Goal: Information Seeking & Learning: Learn about a topic

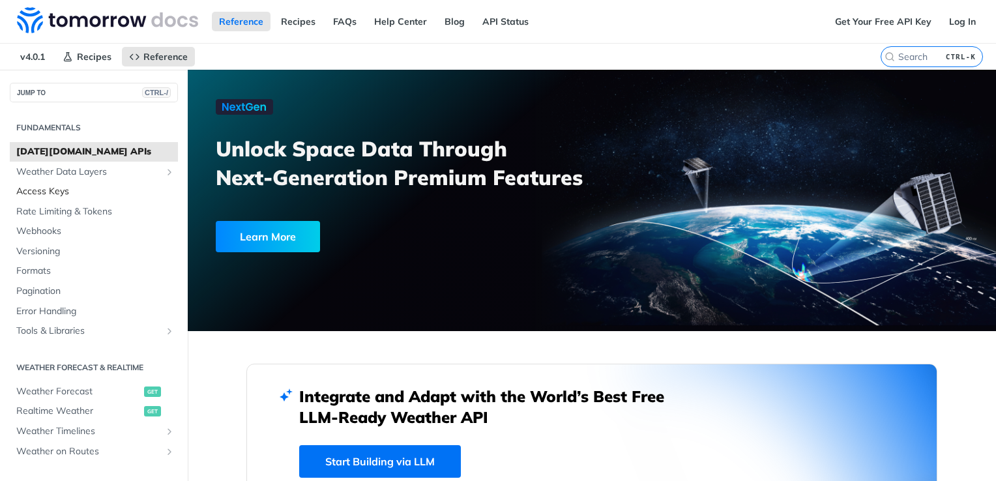
click at [52, 189] on span "Access Keys" at bounding box center [95, 191] width 158 height 13
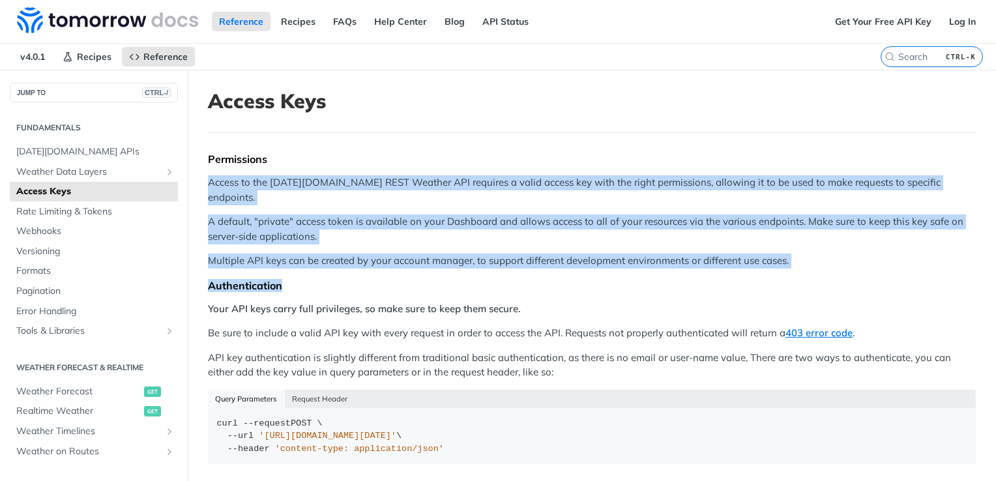
drag, startPoint x: 207, startPoint y: 181, endPoint x: 683, endPoint y: 260, distance: 483.2
click at [683, 260] on article "Access Keys Permissions Access to the [DATE][DOMAIN_NAME] REST Weather API requ…" at bounding box center [592, 365] width 809 height 590
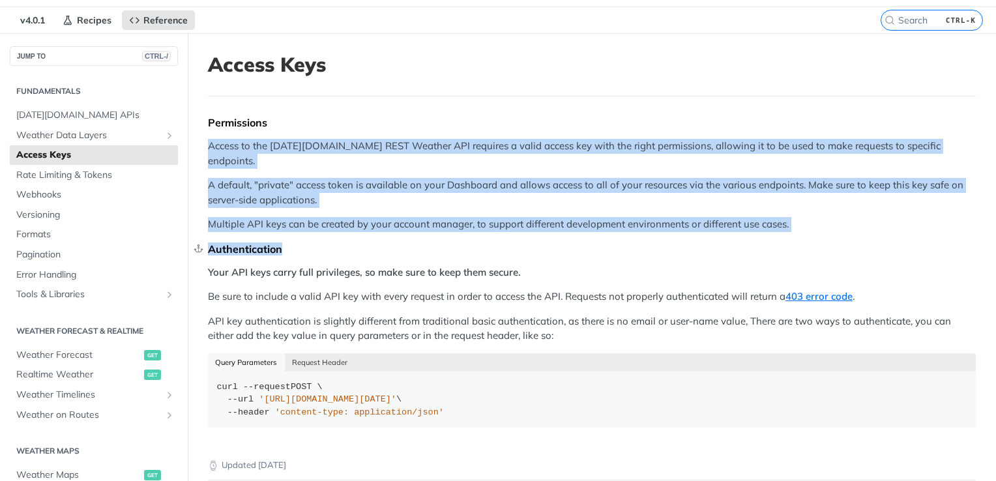
scroll to position [65, 0]
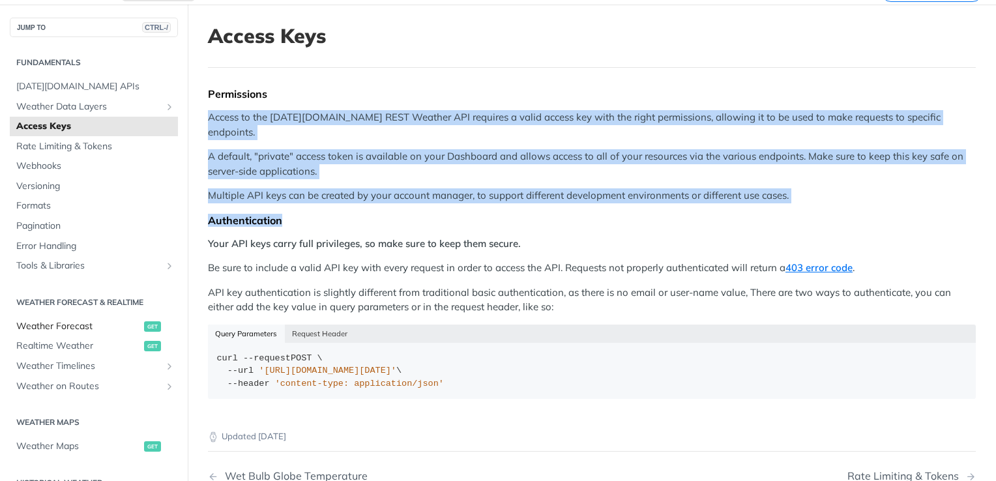
click at [44, 328] on span "Weather Forecast" at bounding box center [78, 326] width 125 height 13
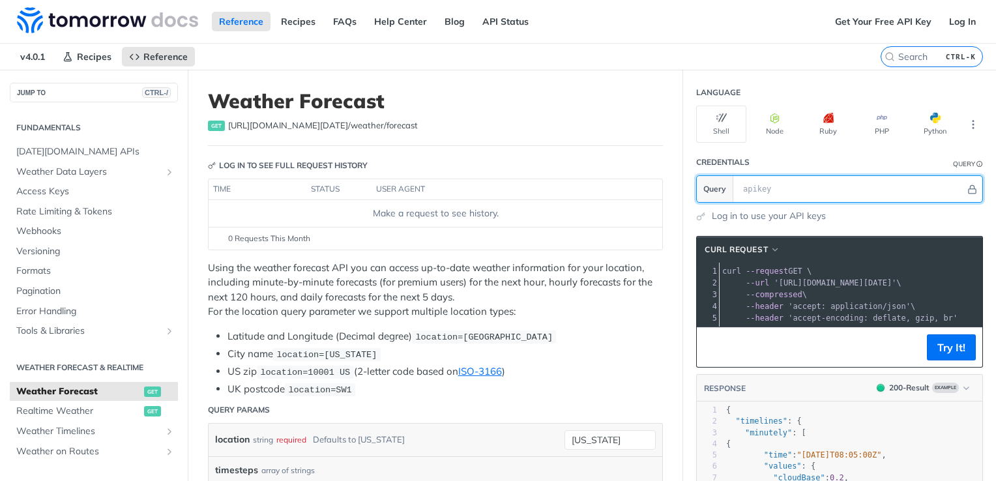
click at [775, 189] on input "text" at bounding box center [851, 189] width 229 height 26
click at [712, 215] on link "Log in to use your API keys" at bounding box center [769, 216] width 114 height 14
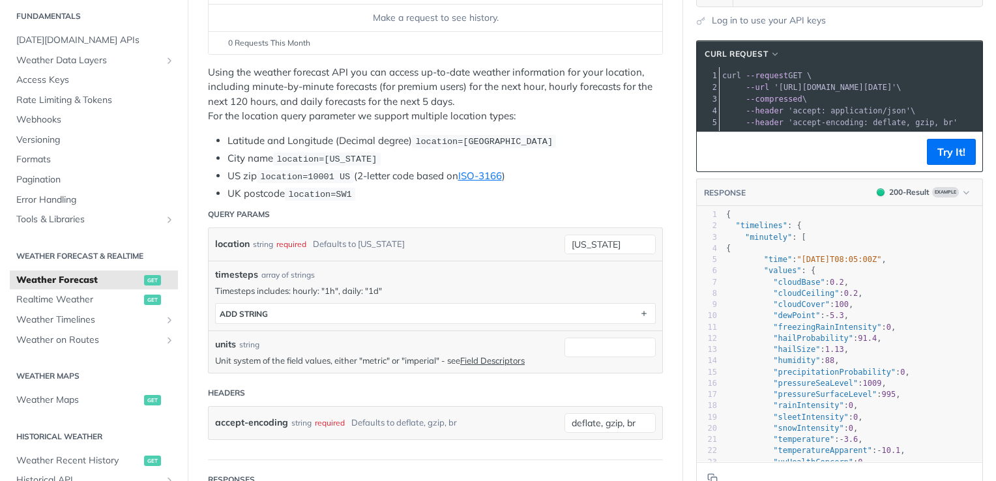
scroll to position [65, 0]
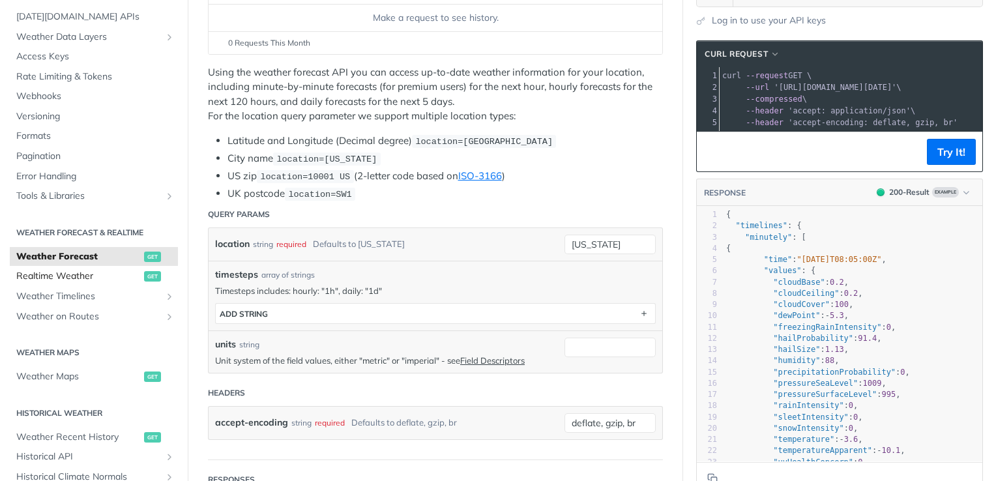
click at [63, 280] on span "Realtime Weather" at bounding box center [78, 276] width 125 height 13
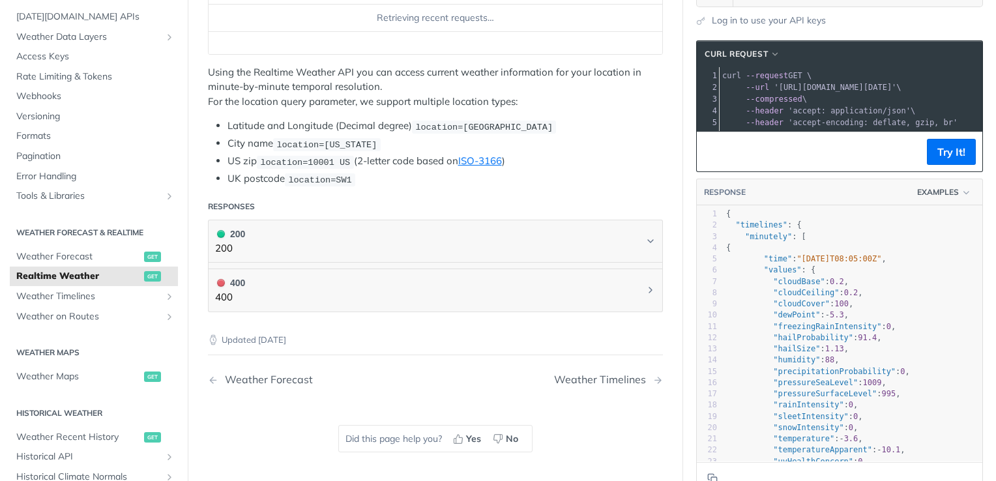
scroll to position [196, 0]
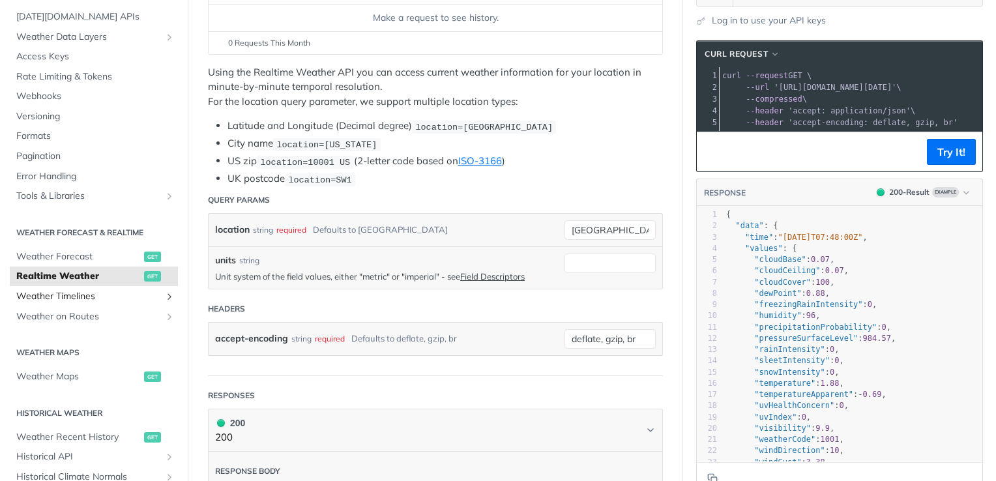
click at [70, 293] on span "Weather Timelines" at bounding box center [88, 296] width 145 height 13
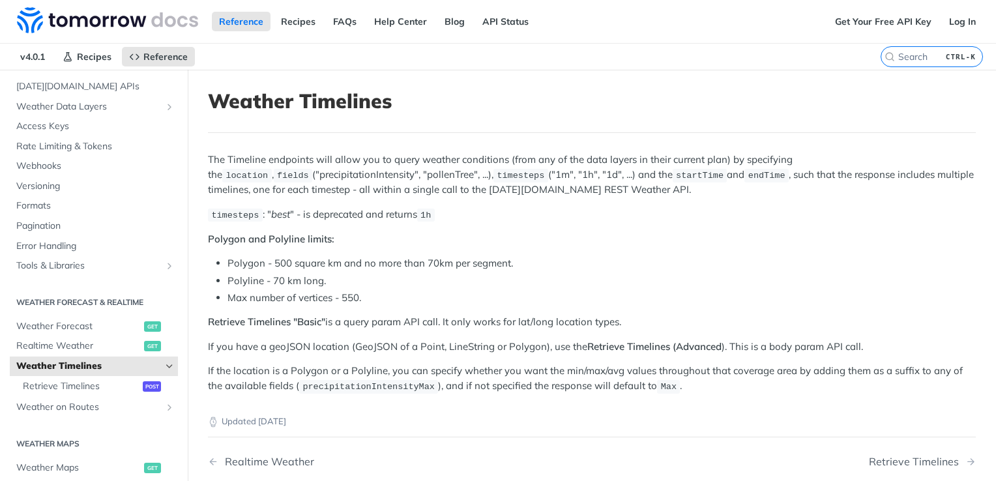
scroll to position [65, 0]
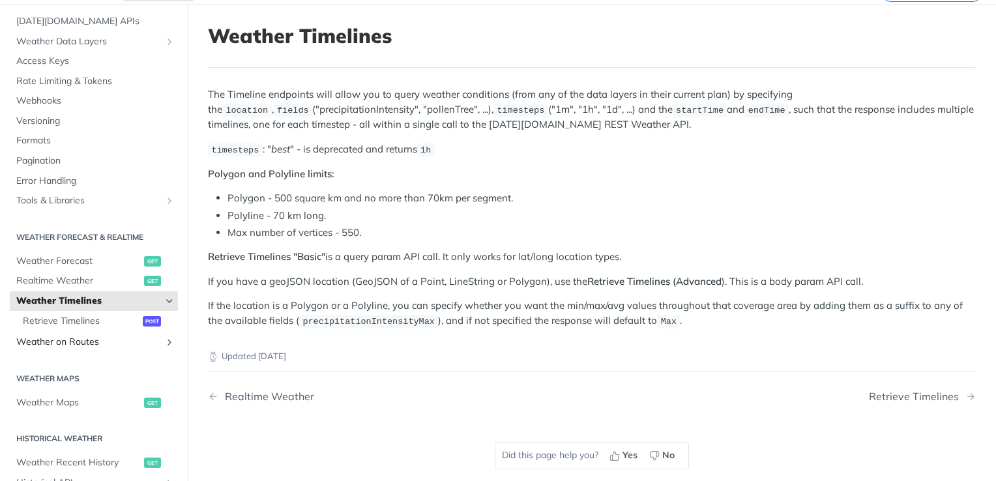
click at [58, 342] on span "Weather on Routes" at bounding box center [88, 342] width 145 height 13
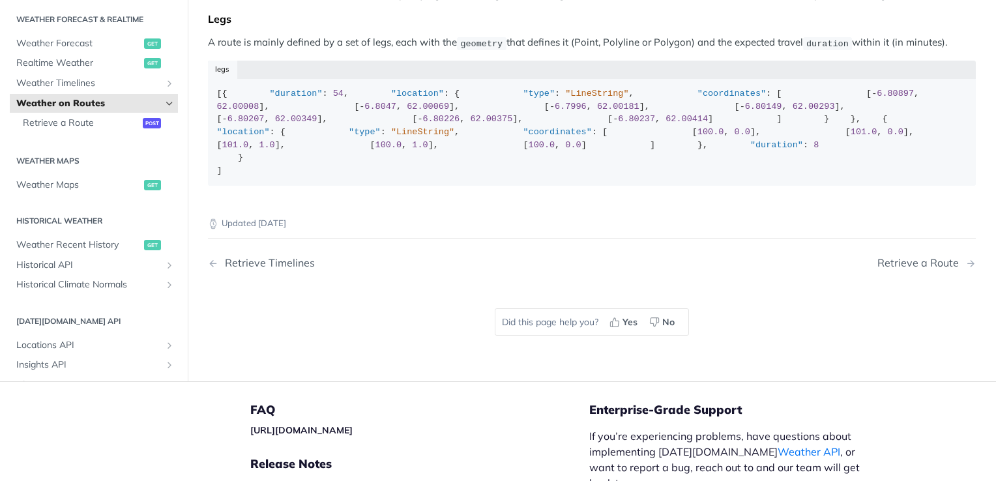
scroll to position [196, 0]
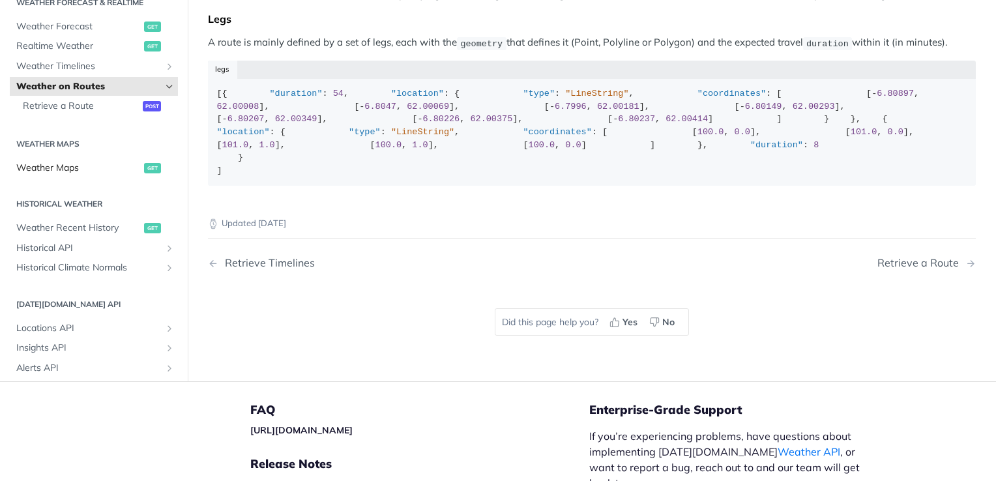
click at [48, 175] on span "Weather Maps" at bounding box center [78, 168] width 125 height 13
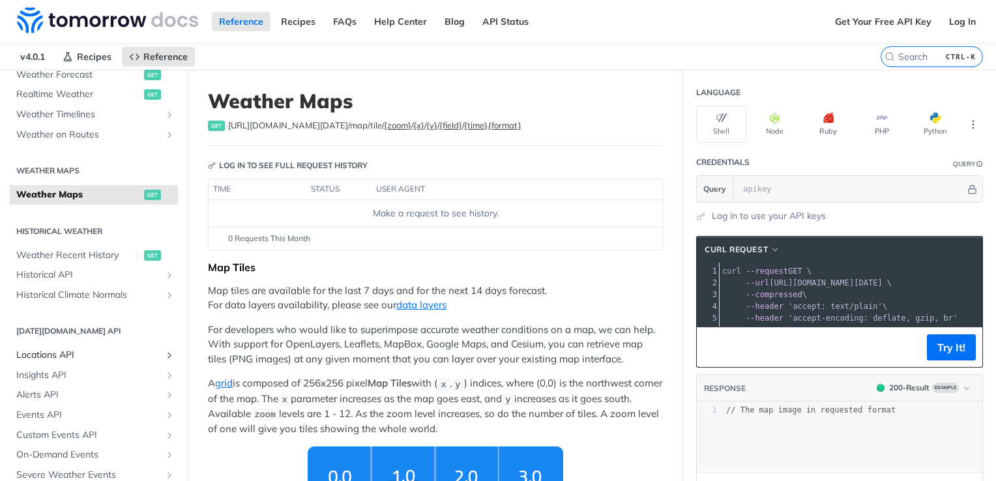
scroll to position [326, 0]
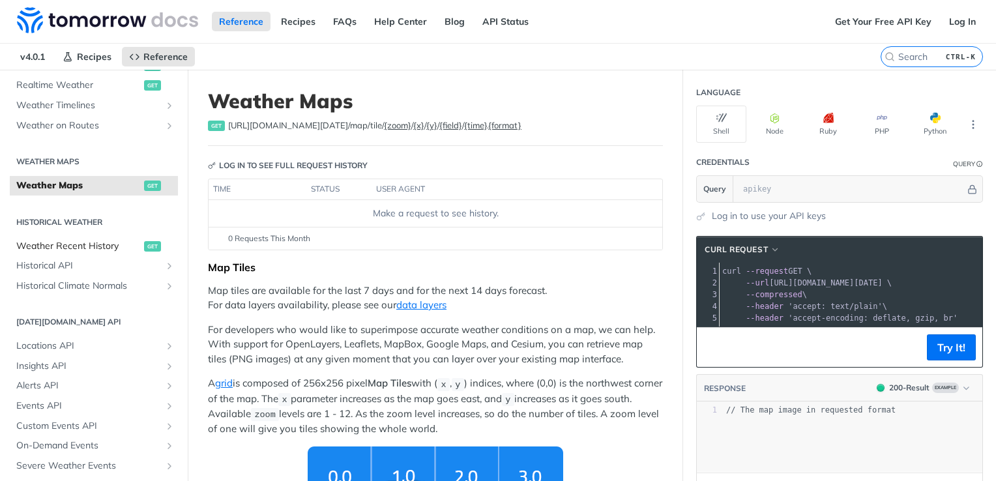
click at [78, 246] on span "Weather Recent History" at bounding box center [78, 246] width 125 height 13
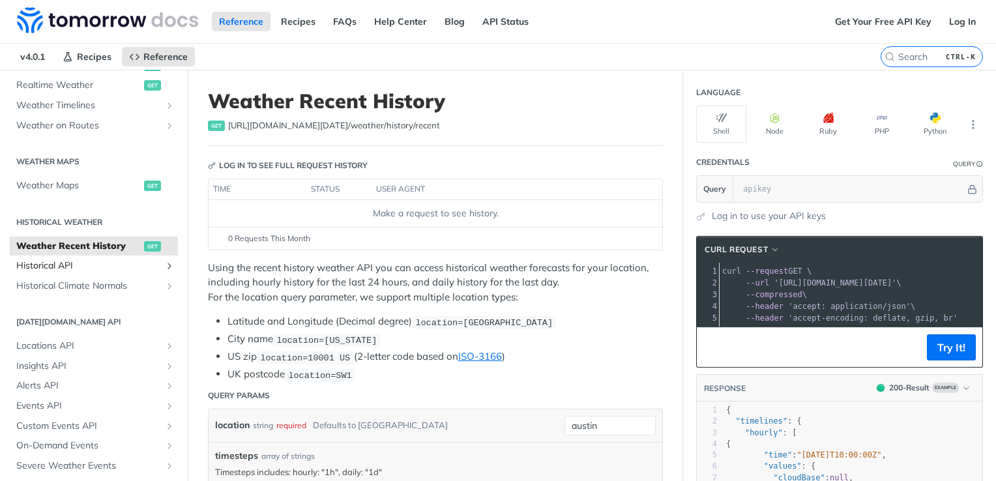
click at [49, 269] on span "Historical API" at bounding box center [88, 266] width 145 height 13
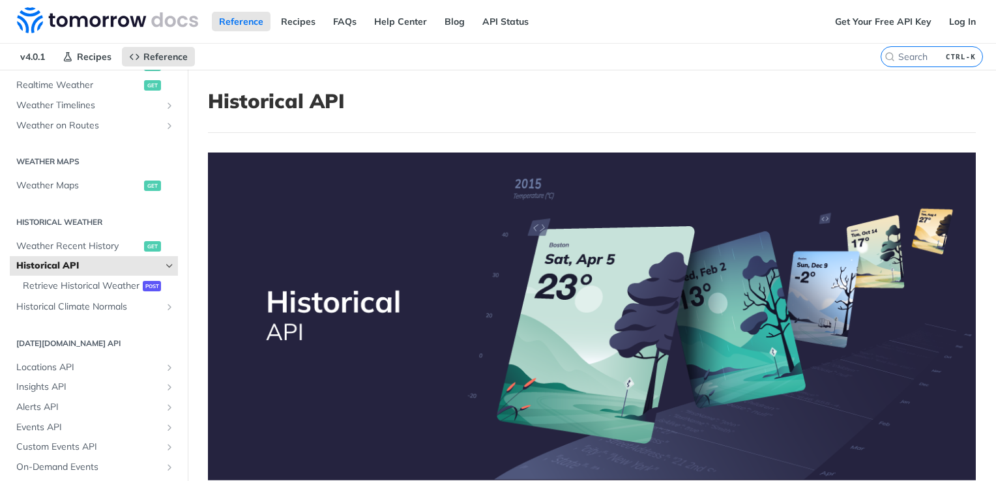
click at [39, 260] on span "Historical API" at bounding box center [88, 266] width 145 height 13
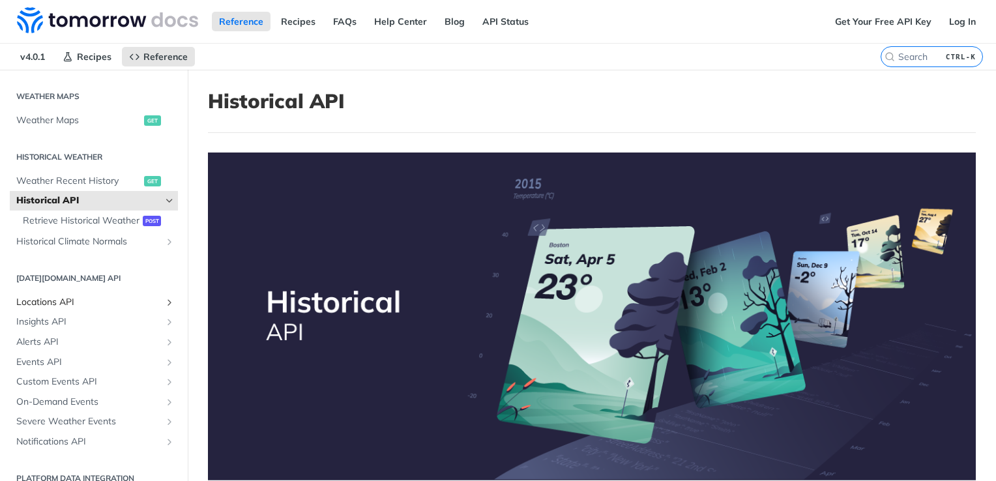
click at [51, 309] on span "Locations API" at bounding box center [88, 302] width 145 height 13
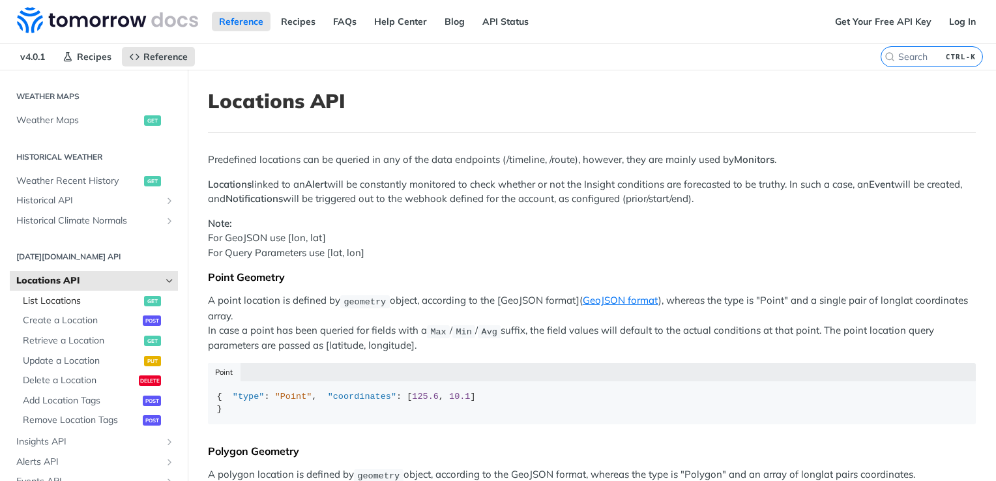
click at [73, 297] on span "List Locations" at bounding box center [82, 301] width 118 height 13
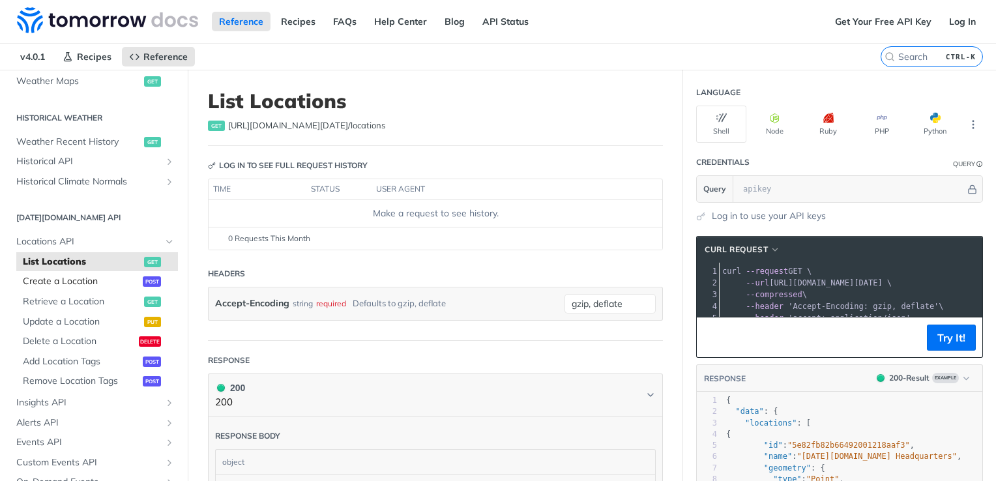
scroll to position [456, 0]
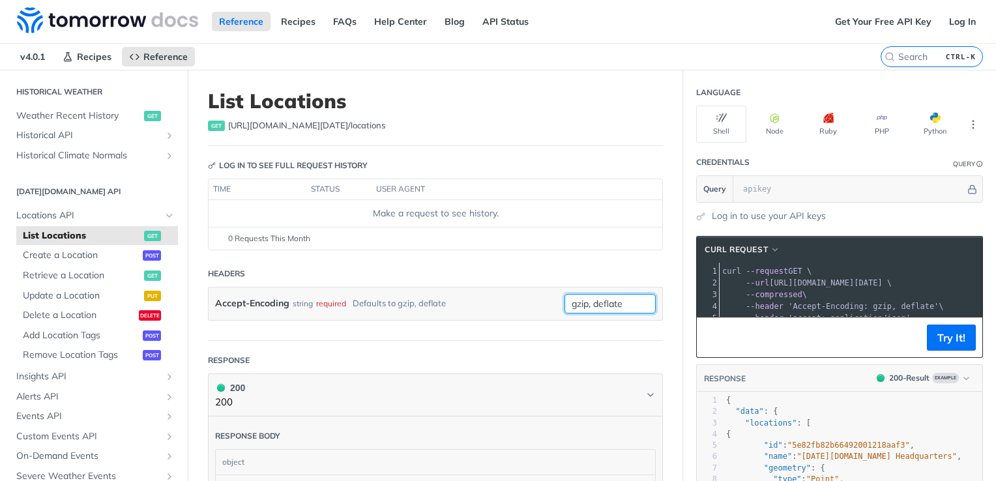
click at [591, 301] on input "gzip, deflate" at bounding box center [610, 304] width 91 height 20
click at [42, 280] on span "Retrieve a Location" at bounding box center [82, 275] width 118 height 13
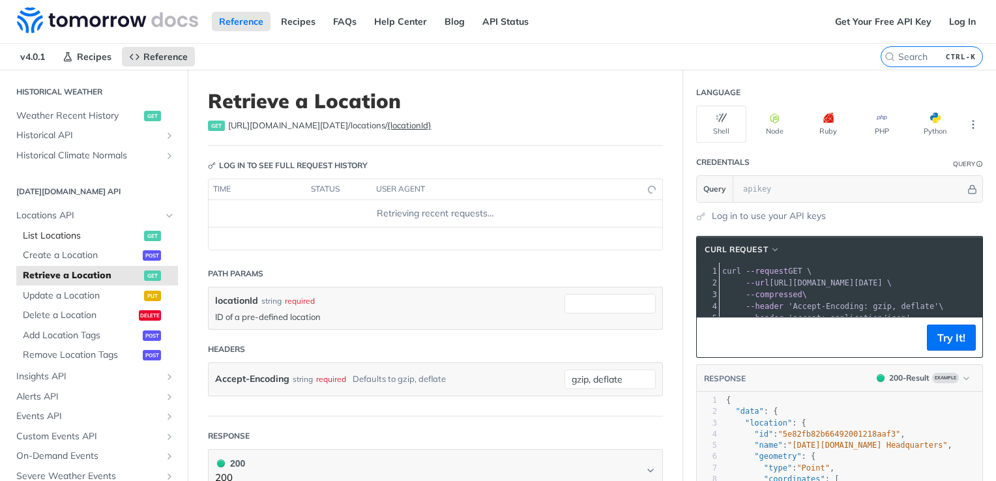
click at [63, 236] on span "List Locations" at bounding box center [82, 236] width 118 height 13
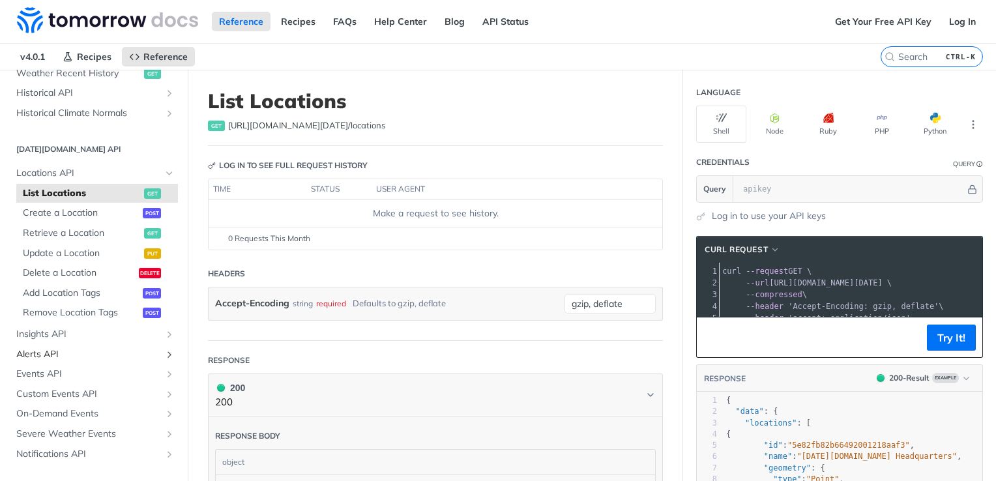
scroll to position [522, 0]
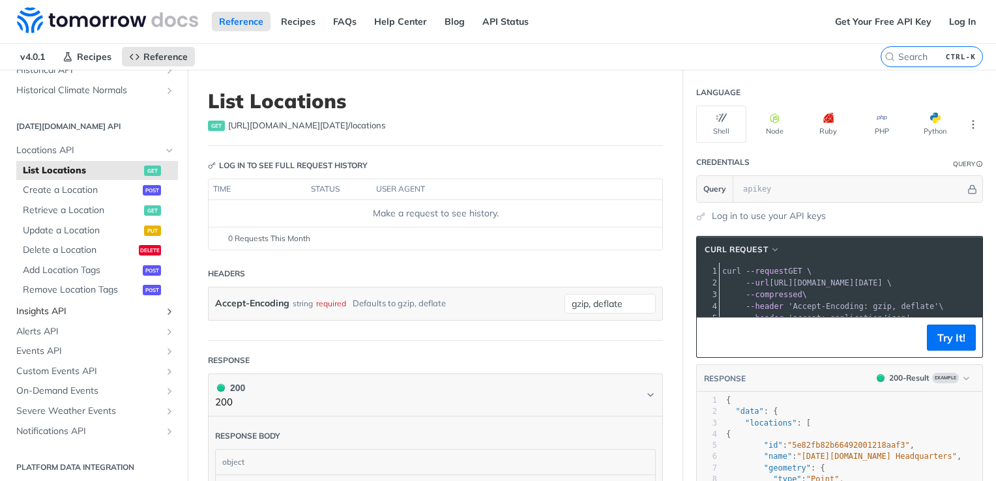
click at [47, 312] on span "Insights API" at bounding box center [88, 311] width 145 height 13
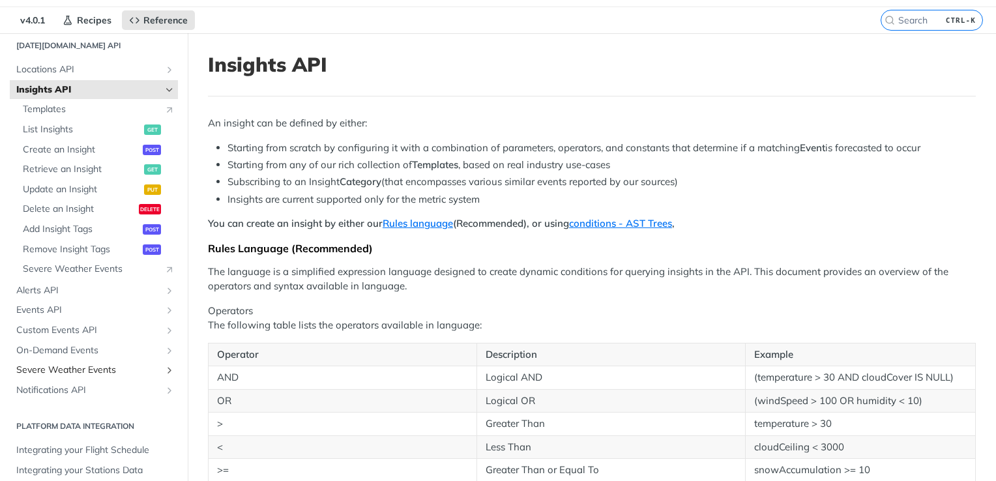
scroll to position [65, 0]
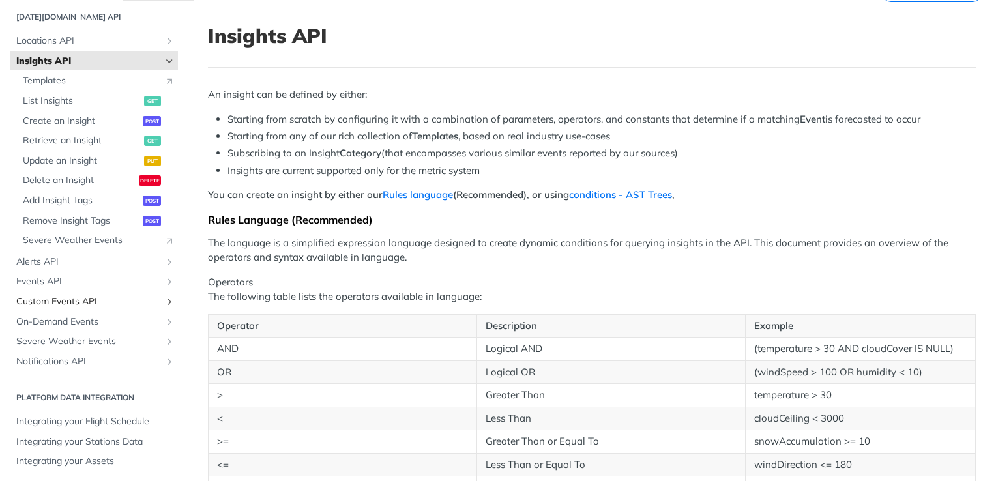
click at [76, 303] on span "Custom Events API" at bounding box center [88, 301] width 145 height 13
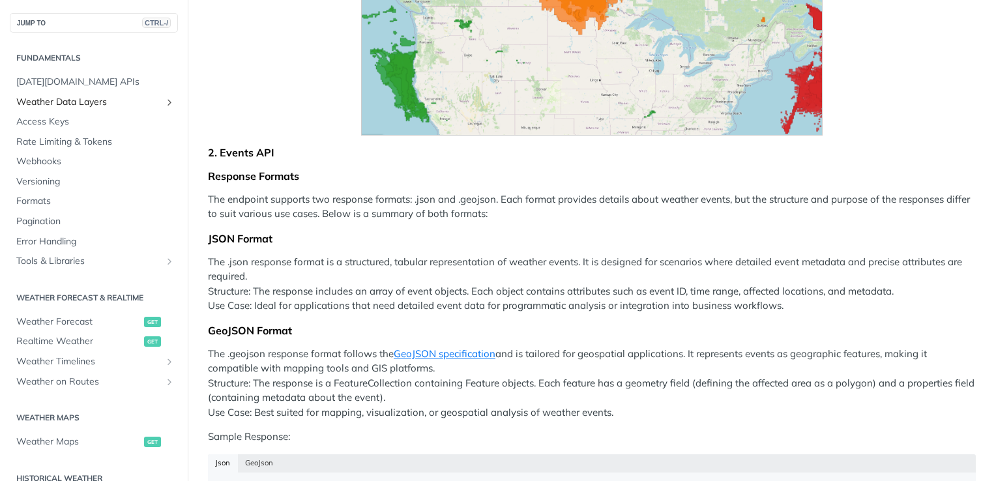
click at [55, 108] on span "Weather Data Layers" at bounding box center [88, 102] width 145 height 13
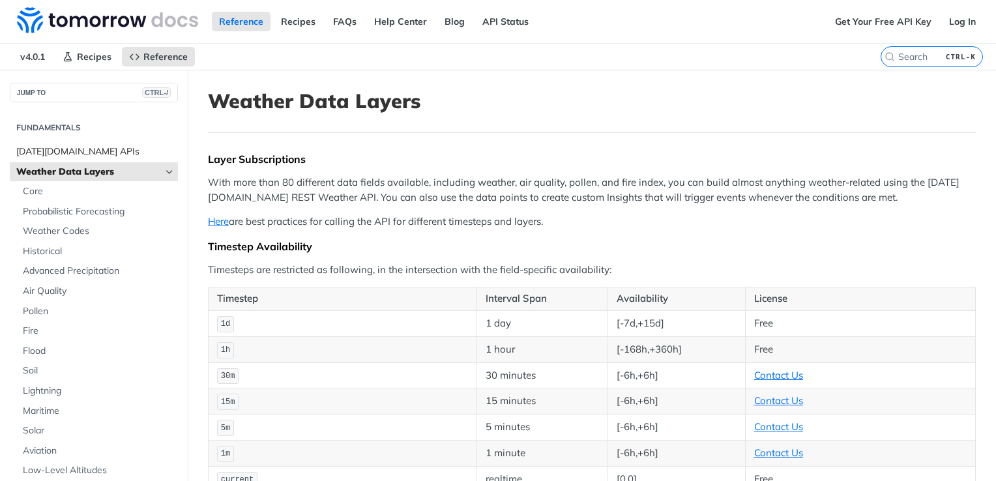
click at [53, 150] on span "[DATE][DOMAIN_NAME] APIs" at bounding box center [95, 151] width 158 height 13
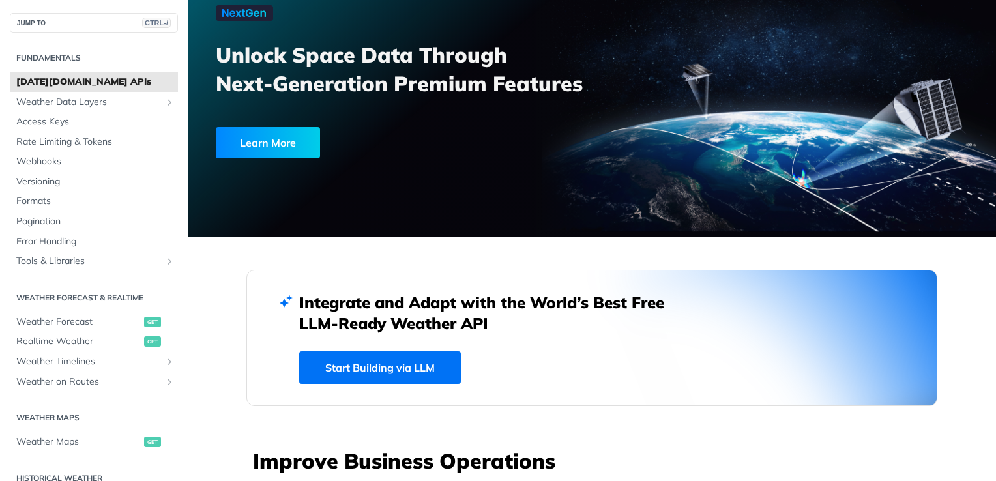
scroll to position [65, 0]
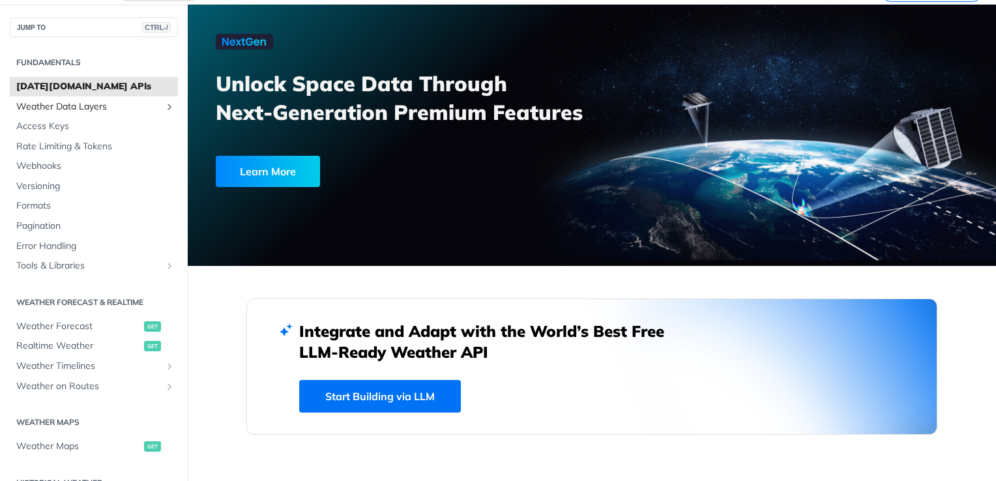
click at [52, 106] on span "Weather Data Layers" at bounding box center [88, 106] width 145 height 13
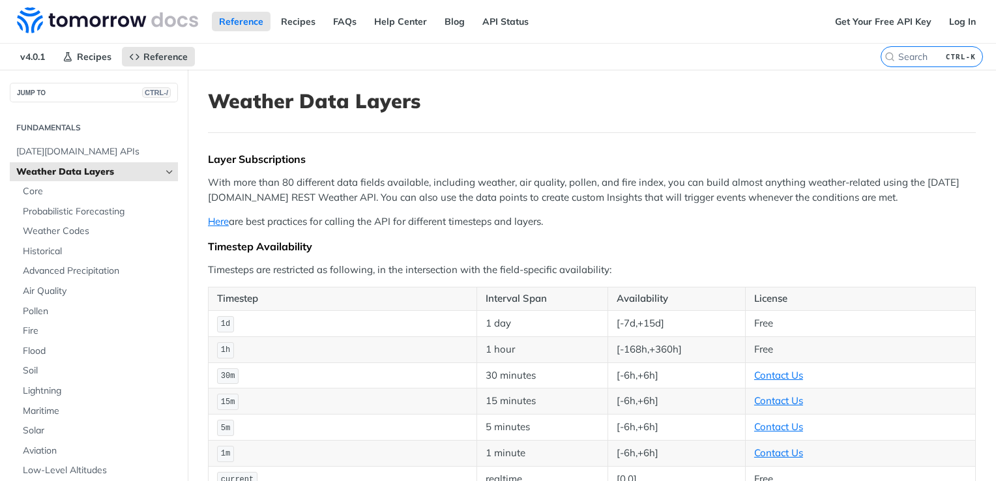
scroll to position [65, 0]
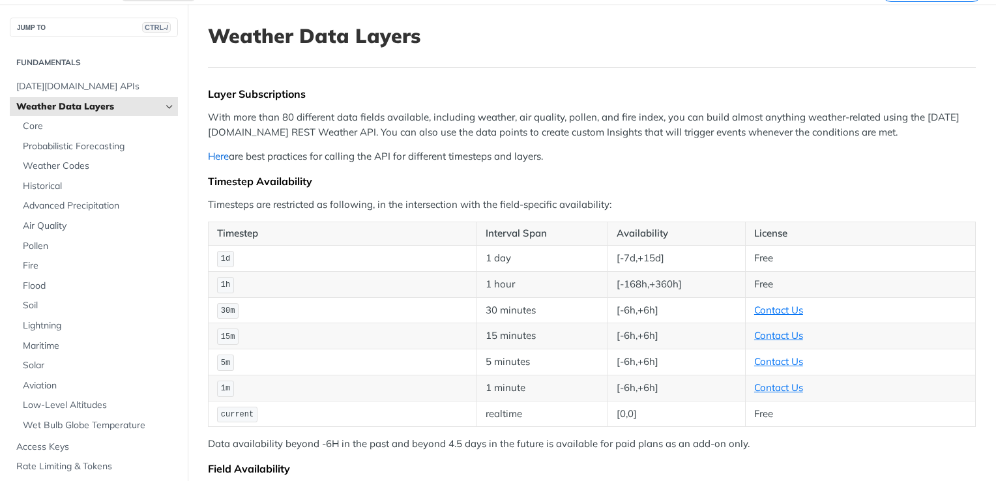
click at [213, 158] on link "Here" at bounding box center [218, 156] width 21 height 12
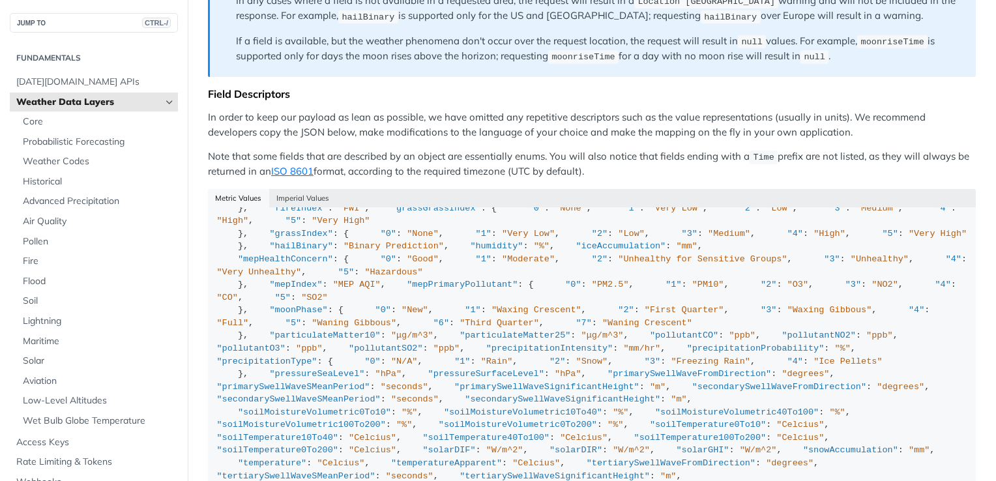
scroll to position [261, 0]
